Goal: Task Accomplishment & Management: Manage account settings

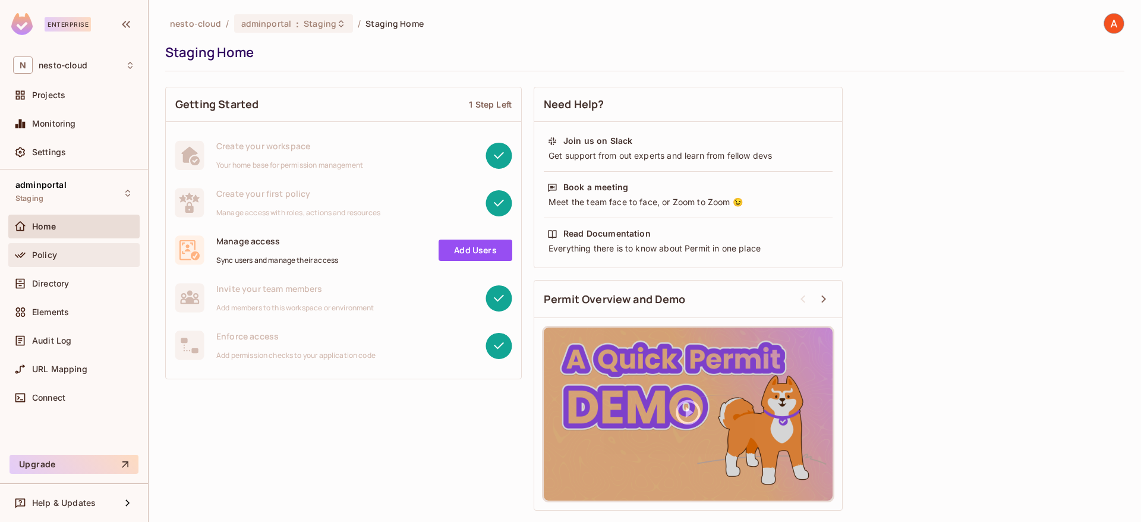
click at [56, 251] on span "Policy" at bounding box center [44, 255] width 25 height 10
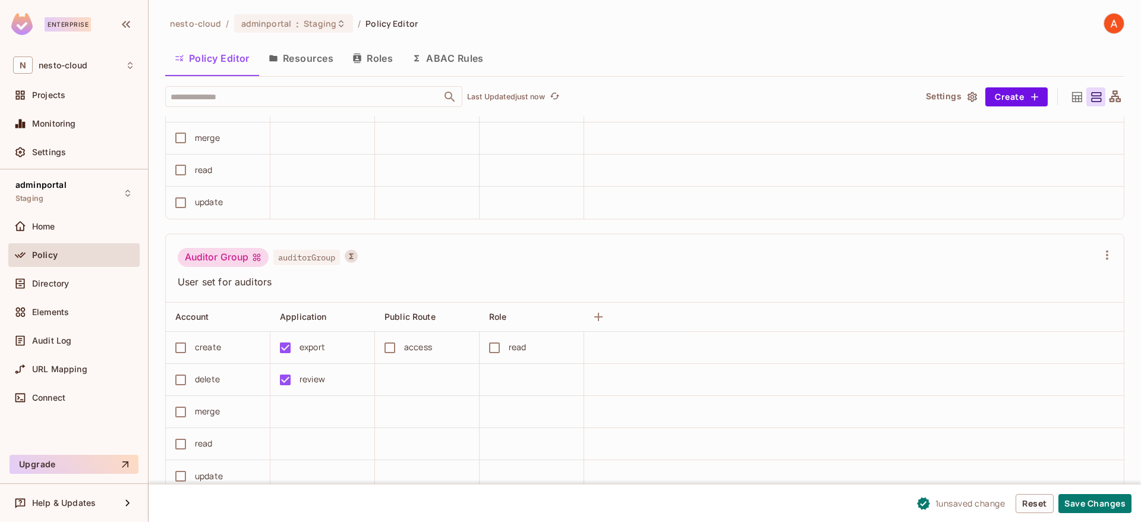
scroll to position [1, 0]
click at [1073, 495] on button "Save Changes" at bounding box center [1094, 503] width 73 height 19
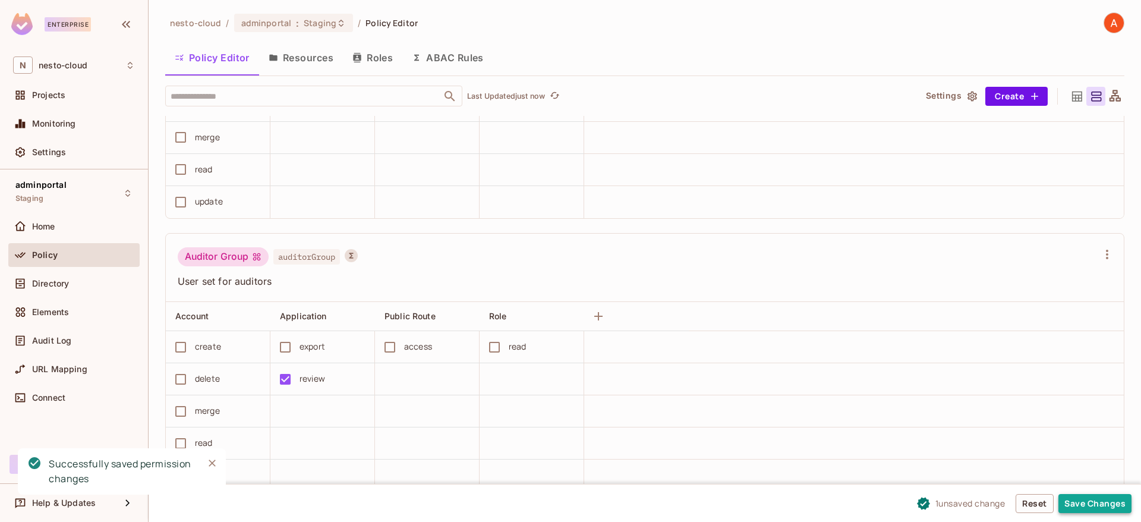
click at [1078, 504] on button "Save Changes" at bounding box center [1094, 503] width 73 height 19
click at [1095, 500] on button "Save Changes" at bounding box center [1094, 503] width 73 height 19
click at [288, 346] on div "export" at bounding box center [319, 346] width 92 height 25
click at [286, 348] on div "export" at bounding box center [319, 346] width 92 height 25
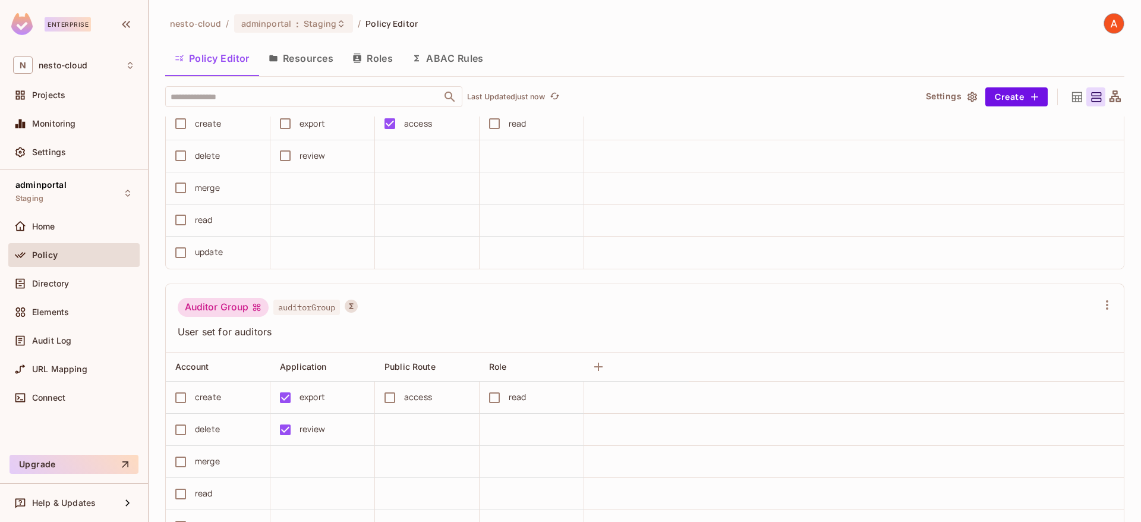
scroll to position [1, 0]
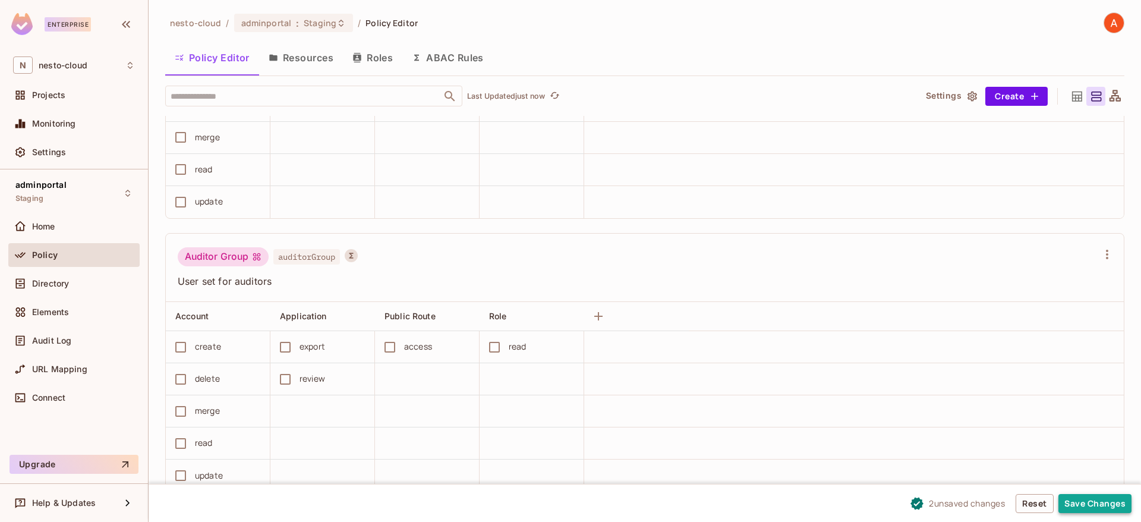
click at [1105, 495] on button "Save Changes" at bounding box center [1094, 503] width 73 height 19
click at [1085, 502] on button "Save Changes" at bounding box center [1094, 503] width 73 height 19
click at [1072, 499] on button "Save Changes" at bounding box center [1094, 503] width 73 height 19
